Goal: Transaction & Acquisition: Purchase product/service

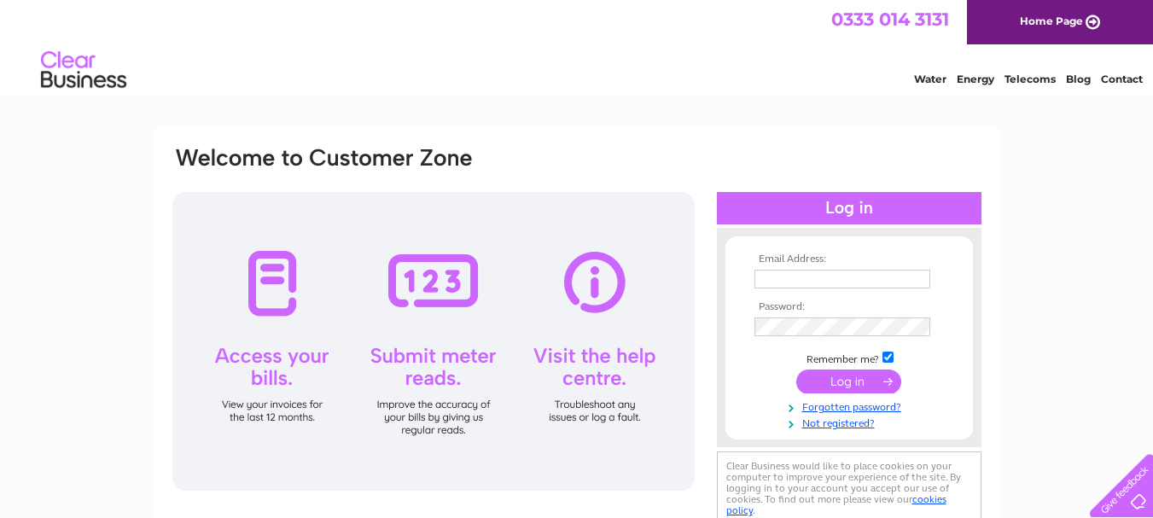
type input "fingertipsbeauty@hotmail.co.uk"
click at [843, 387] on input "submit" at bounding box center [848, 381] width 105 height 24
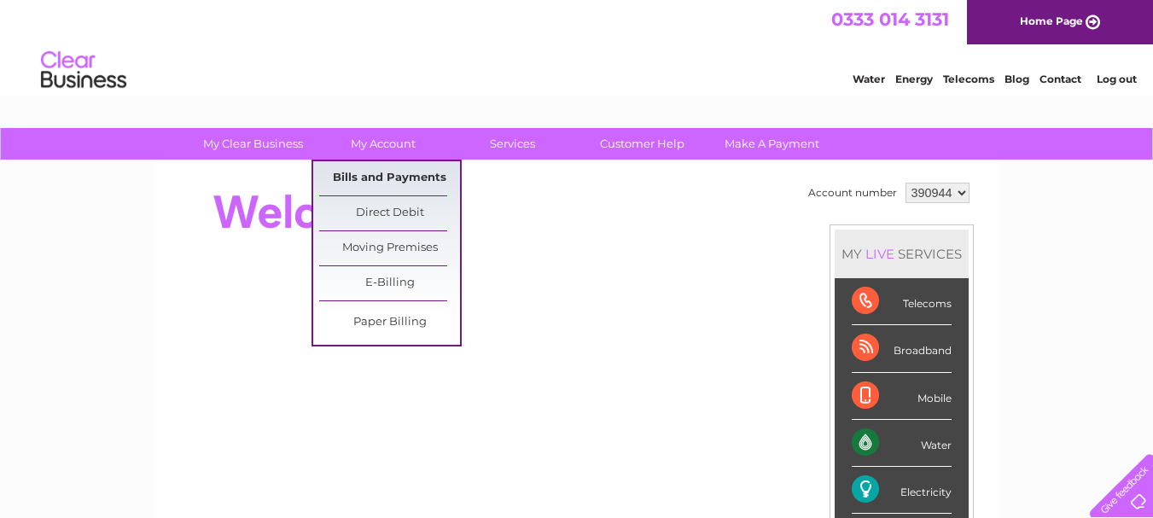
click at [380, 165] on link "Bills and Payments" at bounding box center [389, 178] width 141 height 34
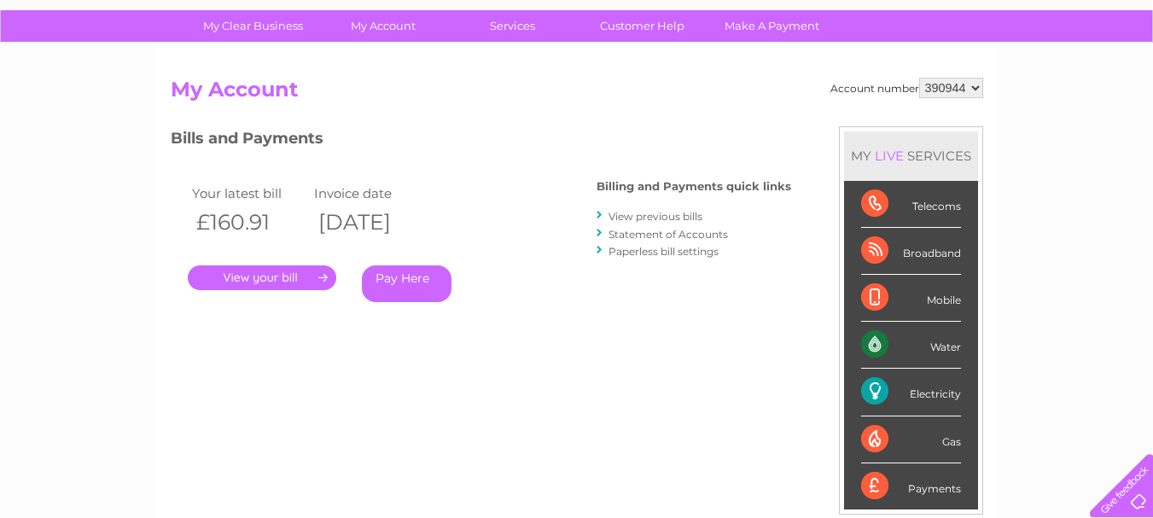
scroll to position [171, 0]
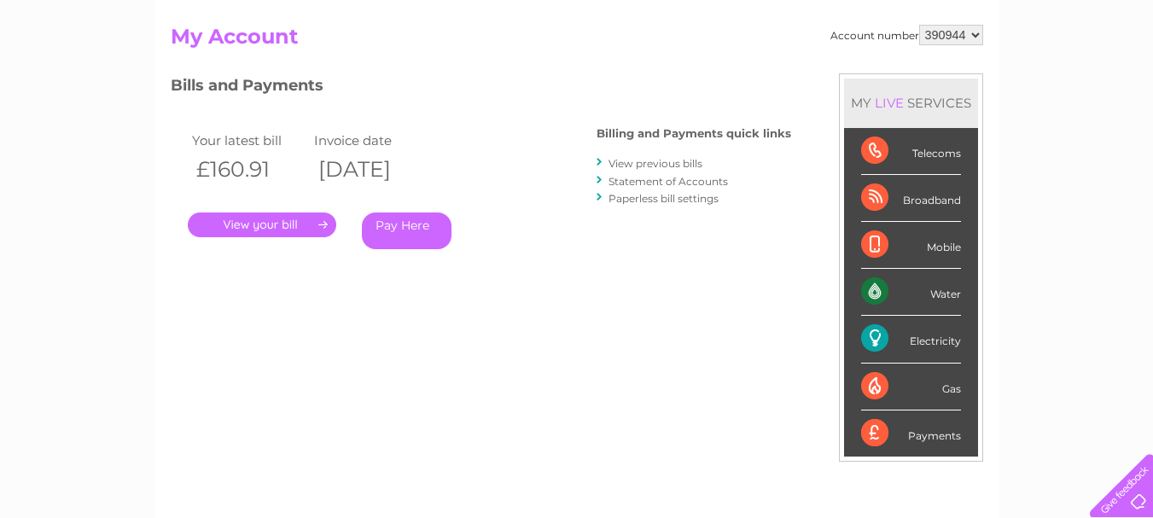
click at [278, 224] on link "." at bounding box center [262, 224] width 148 height 25
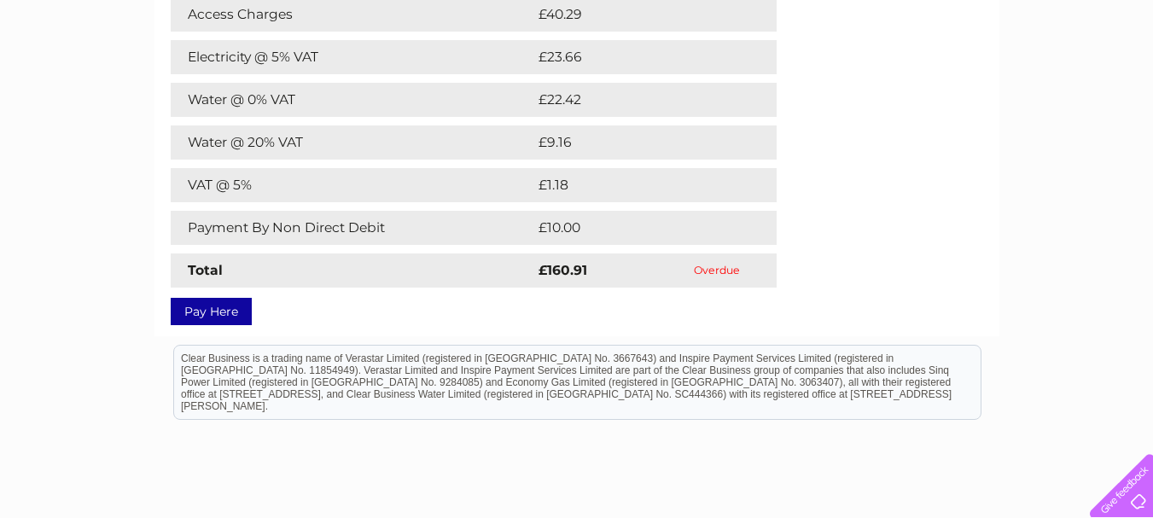
scroll to position [512, 0]
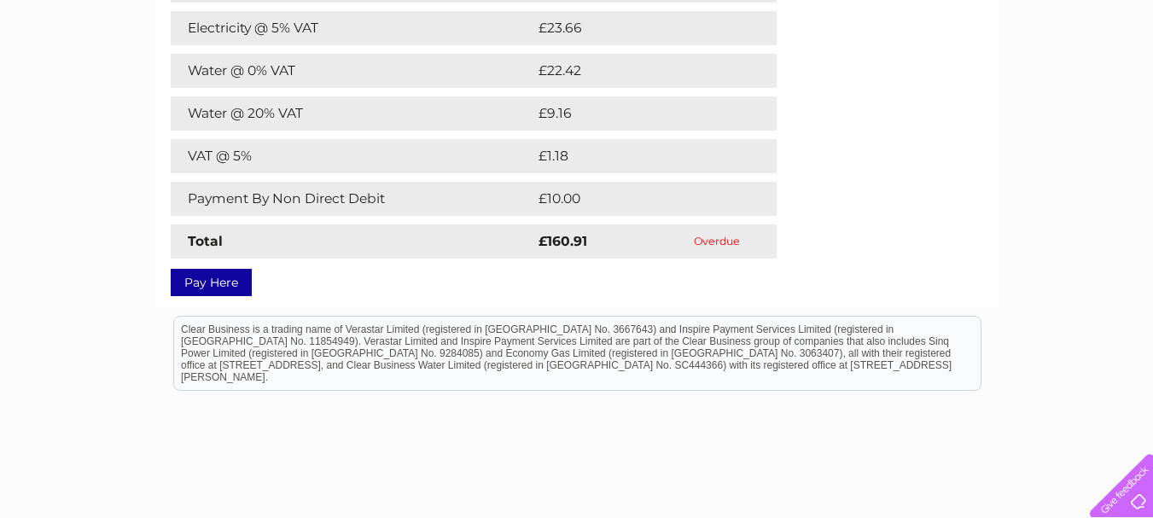
click at [733, 240] on td "Overdue" at bounding box center [717, 241] width 119 height 34
drag, startPoint x: 745, startPoint y: 239, endPoint x: 705, endPoint y: 249, distance: 41.4
click at [705, 249] on td "Overdue" at bounding box center [717, 241] width 119 height 34
click at [224, 288] on link "Pay Here" at bounding box center [211, 282] width 81 height 27
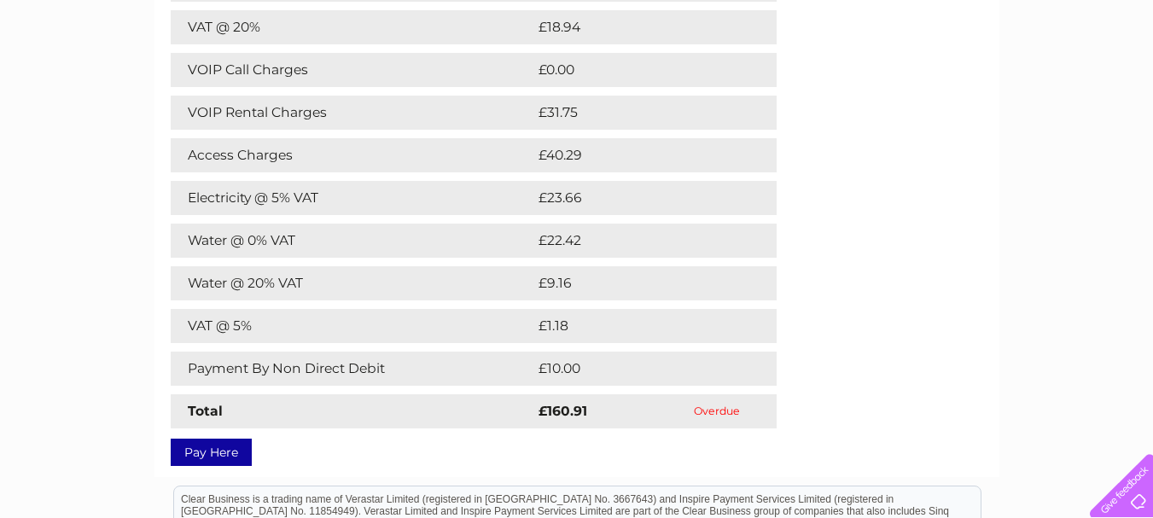
scroll to position [341, 0]
drag, startPoint x: 602, startPoint y: 155, endPoint x: 170, endPoint y: 160, distance: 431.8
click at [171, 160] on tr "Access Charges £40.29" at bounding box center [474, 156] width 606 height 34
click at [135, 171] on div "My Clear Business Login Details My Details My Preferences Link Account My Accou…" at bounding box center [576, 278] width 1153 height 983
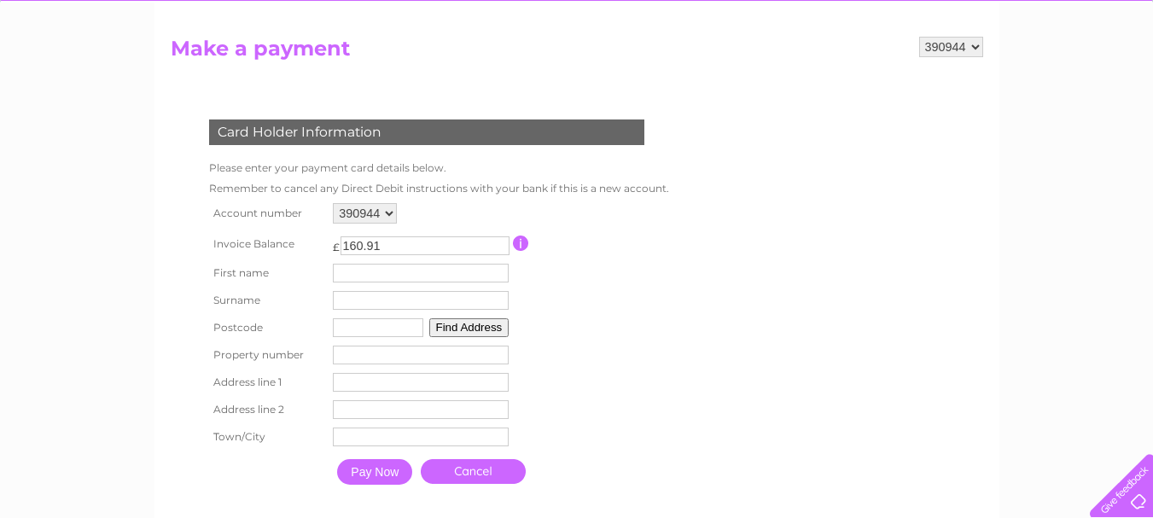
scroll to position [171, 0]
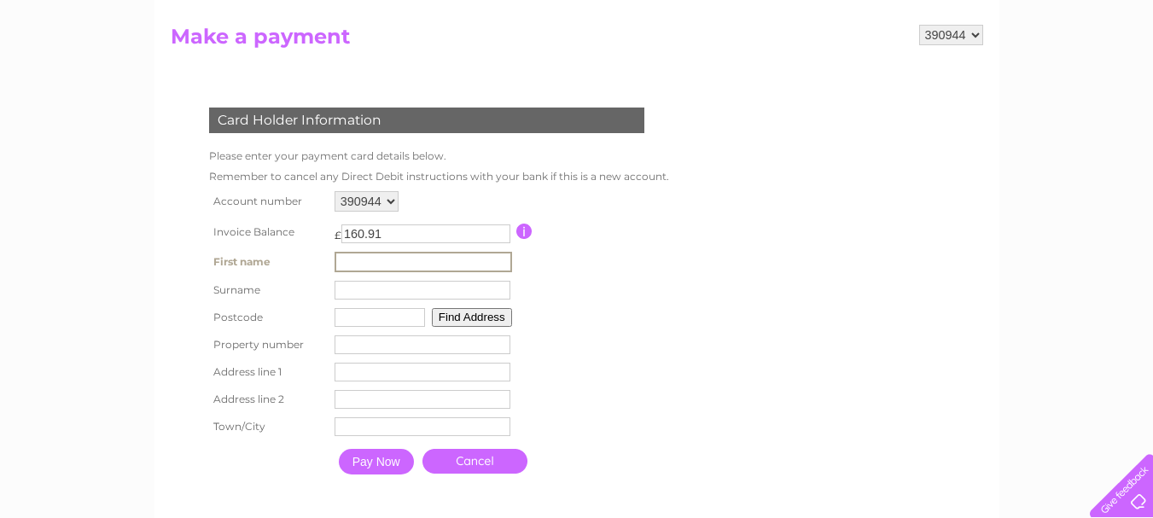
click at [399, 268] on input "text" at bounding box center [423, 262] width 177 height 20
type input "Linda"
type input "Grindley"
type input "WN5 8AT"
type input "Beauty At Your Fingertips"
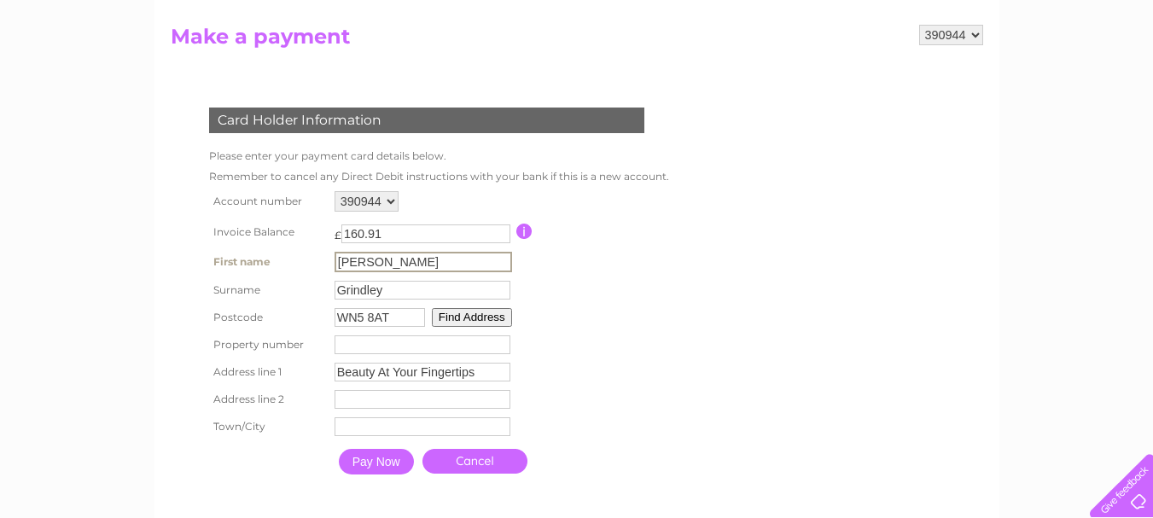
type input "759 Ormskirk Road"
type input "Wigan"
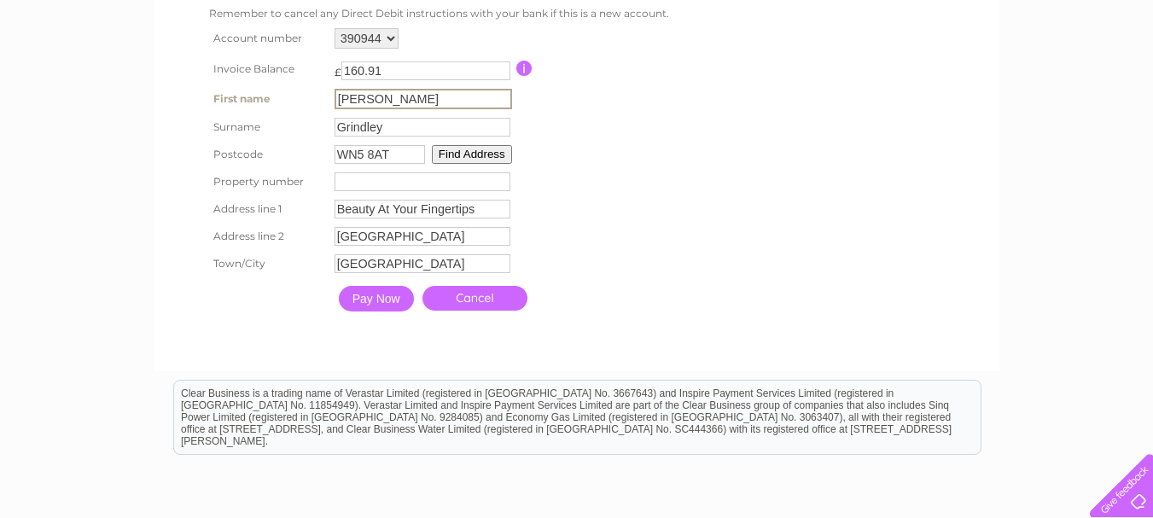
scroll to position [341, 0]
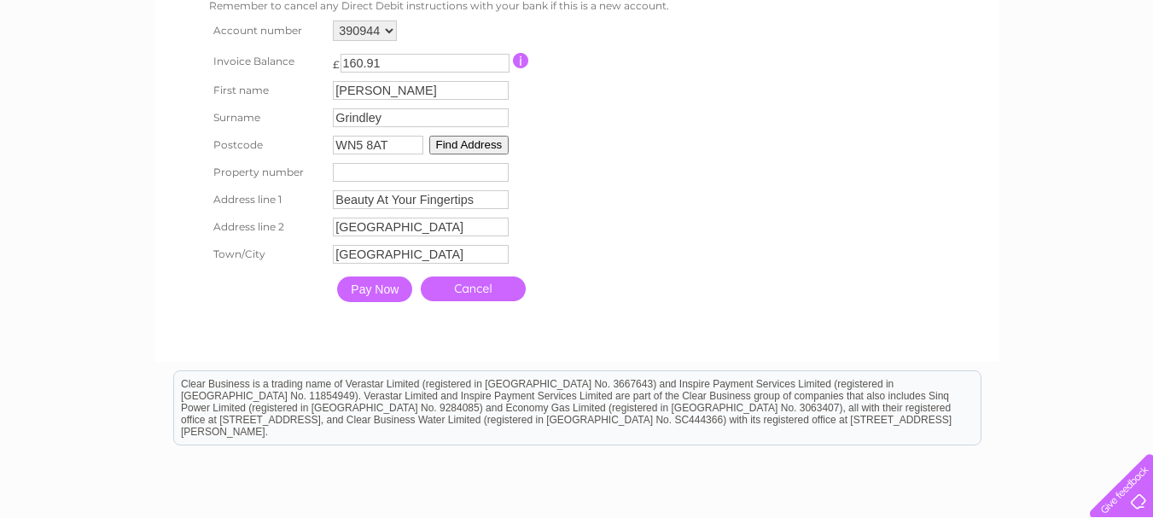
click at [378, 294] on input "Pay Now" at bounding box center [374, 289] width 75 height 26
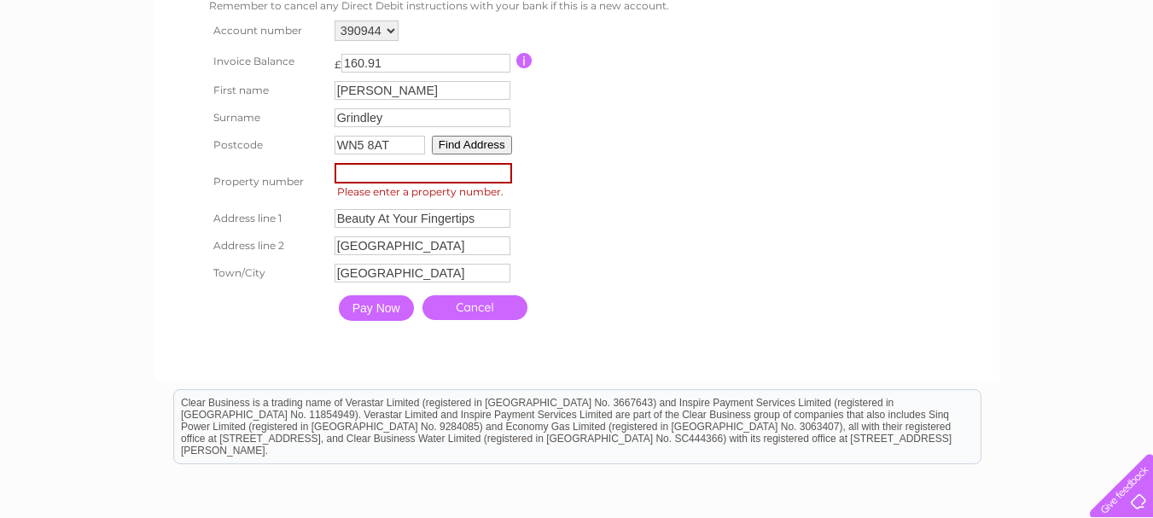
click at [401, 178] on input "number" at bounding box center [423, 173] width 177 height 20
type input "759"
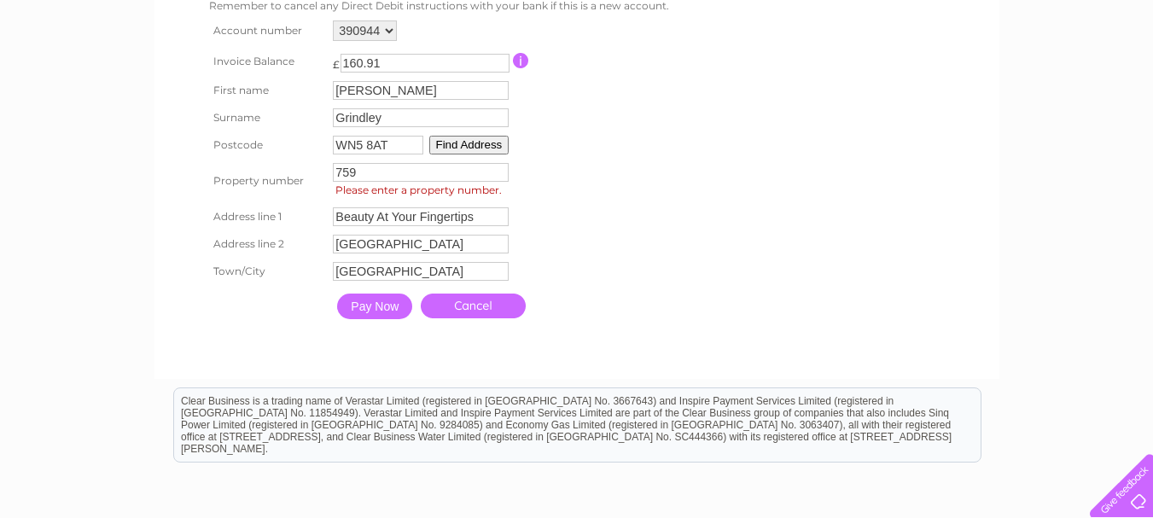
click at [608, 225] on table "Account number 390944 Invoice Balance £ 160.91 First name Linda Surname 759" at bounding box center [435, 171] width 461 height 311
click at [380, 307] on input "Pay Now" at bounding box center [374, 307] width 75 height 26
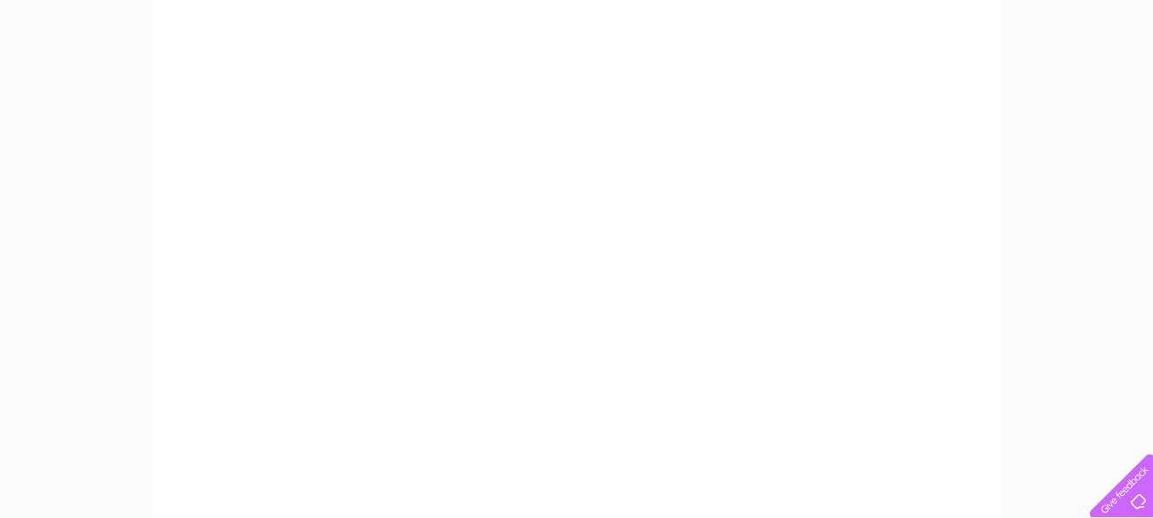
scroll to position [256, 0]
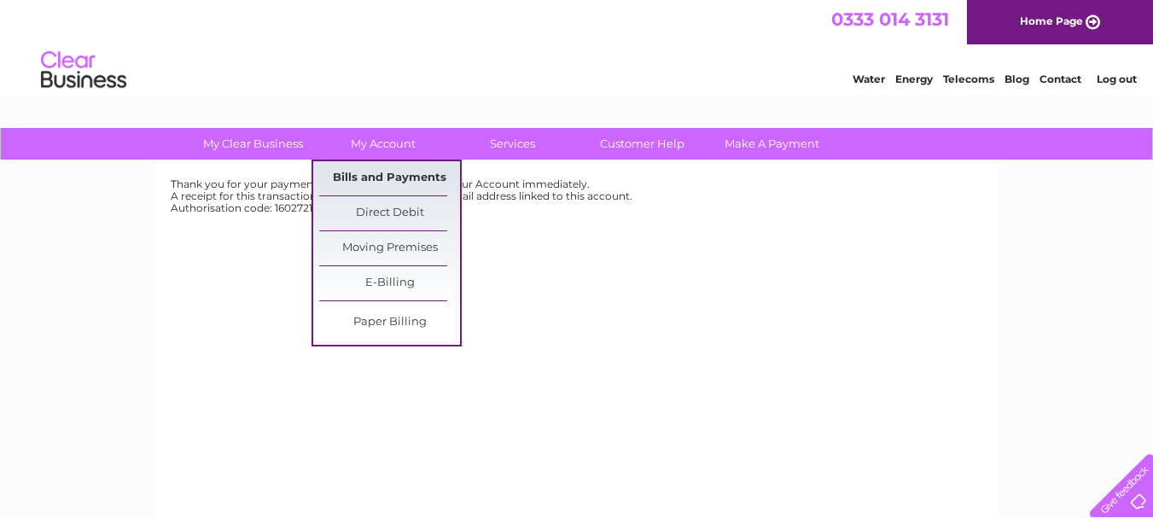
click at [391, 173] on link "Bills and Payments" at bounding box center [389, 178] width 141 height 34
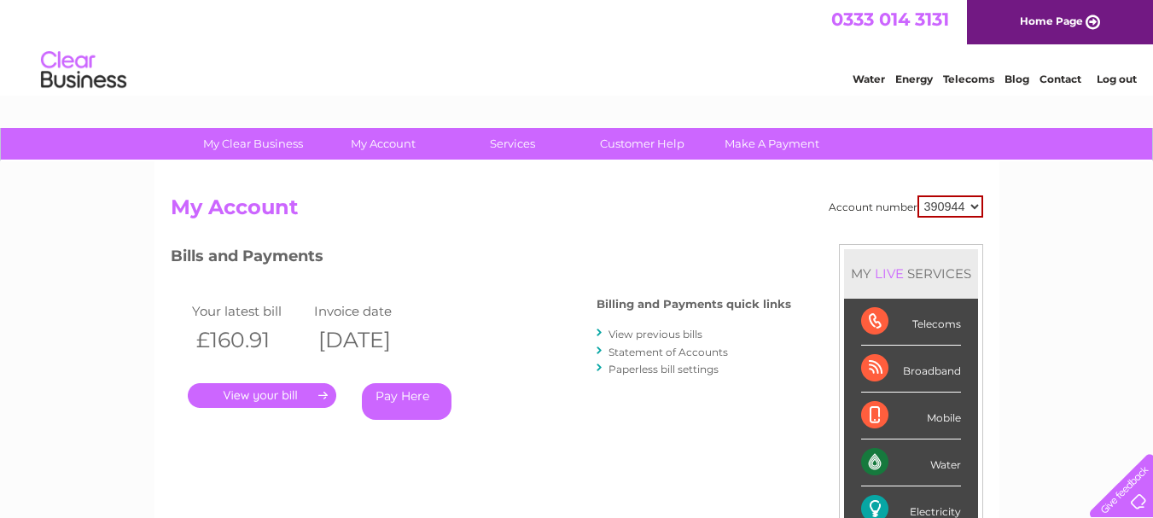
click at [234, 396] on link "." at bounding box center [262, 395] width 148 height 25
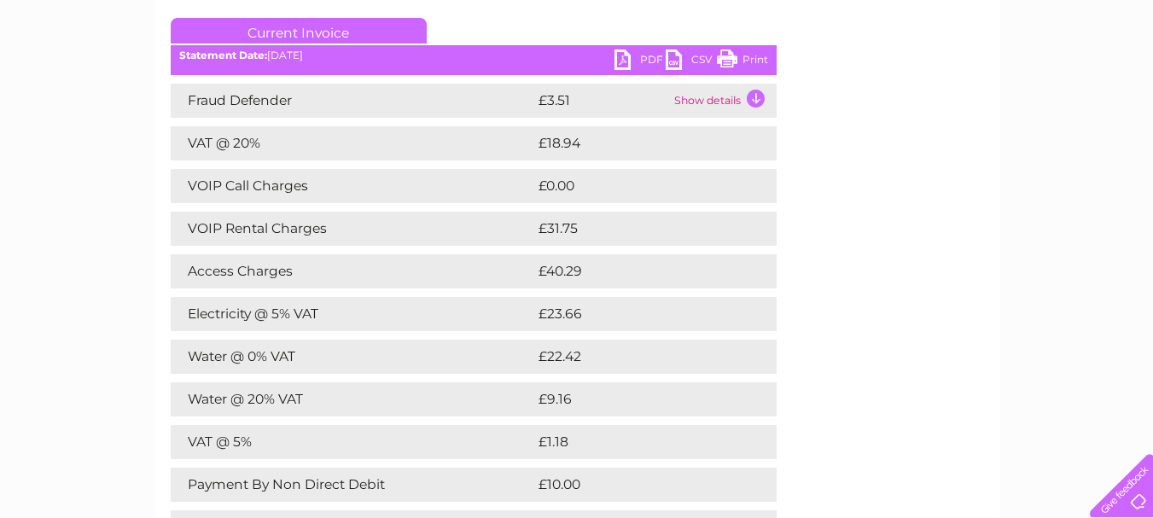
scroll to position [256, 0]
